Goal: Information Seeking & Learning: Learn about a topic

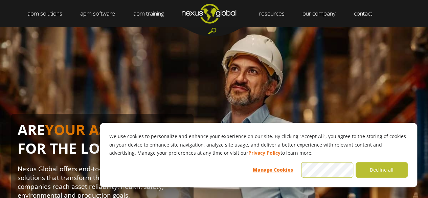
click at [320, 27] on link "careers" at bounding box center [314, 27] width 27 height 0
